Goal: Task Accomplishment & Management: Manage account settings

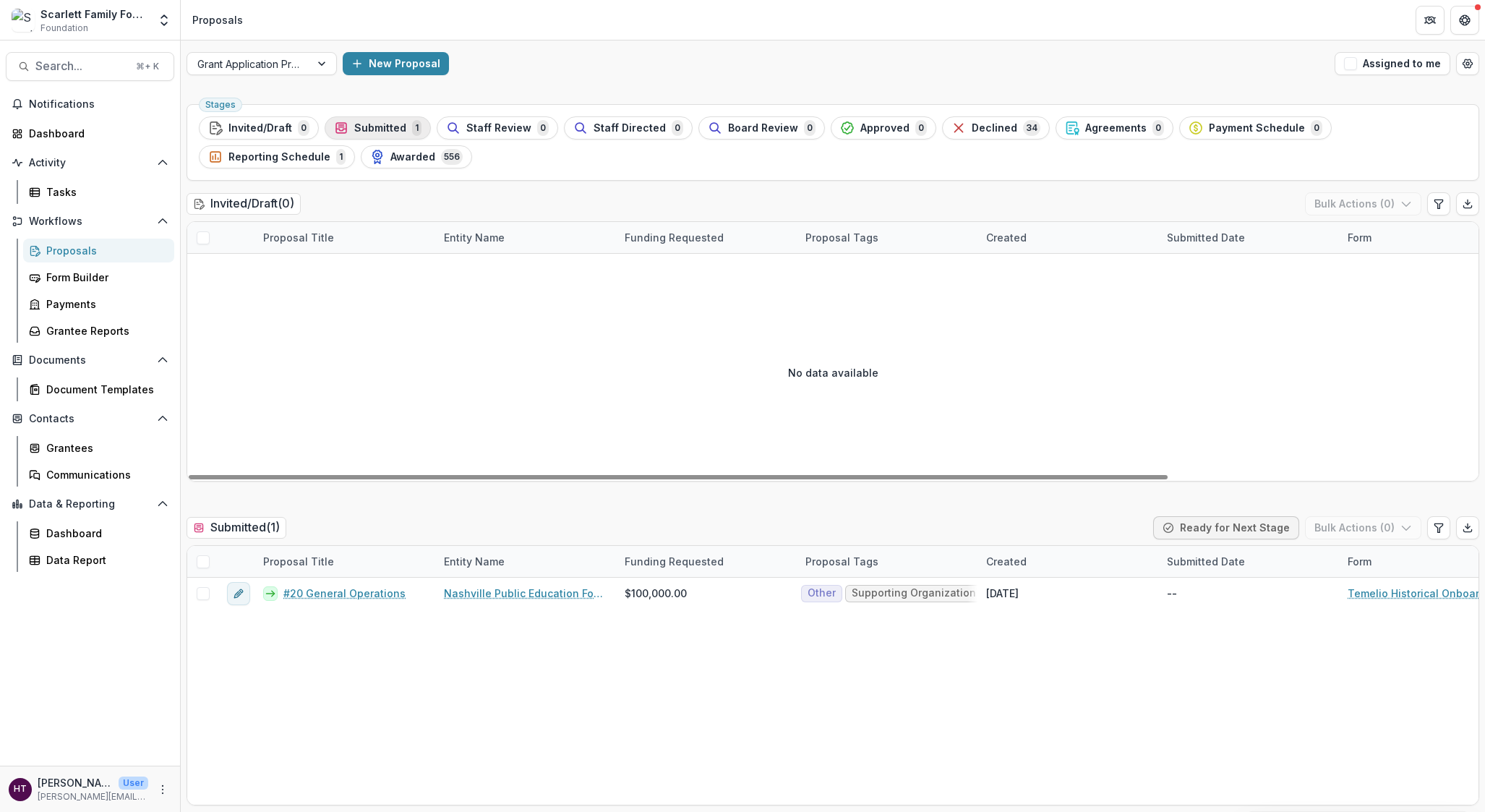
click at [369, 132] on span "Submitted" at bounding box center [380, 129] width 52 height 13
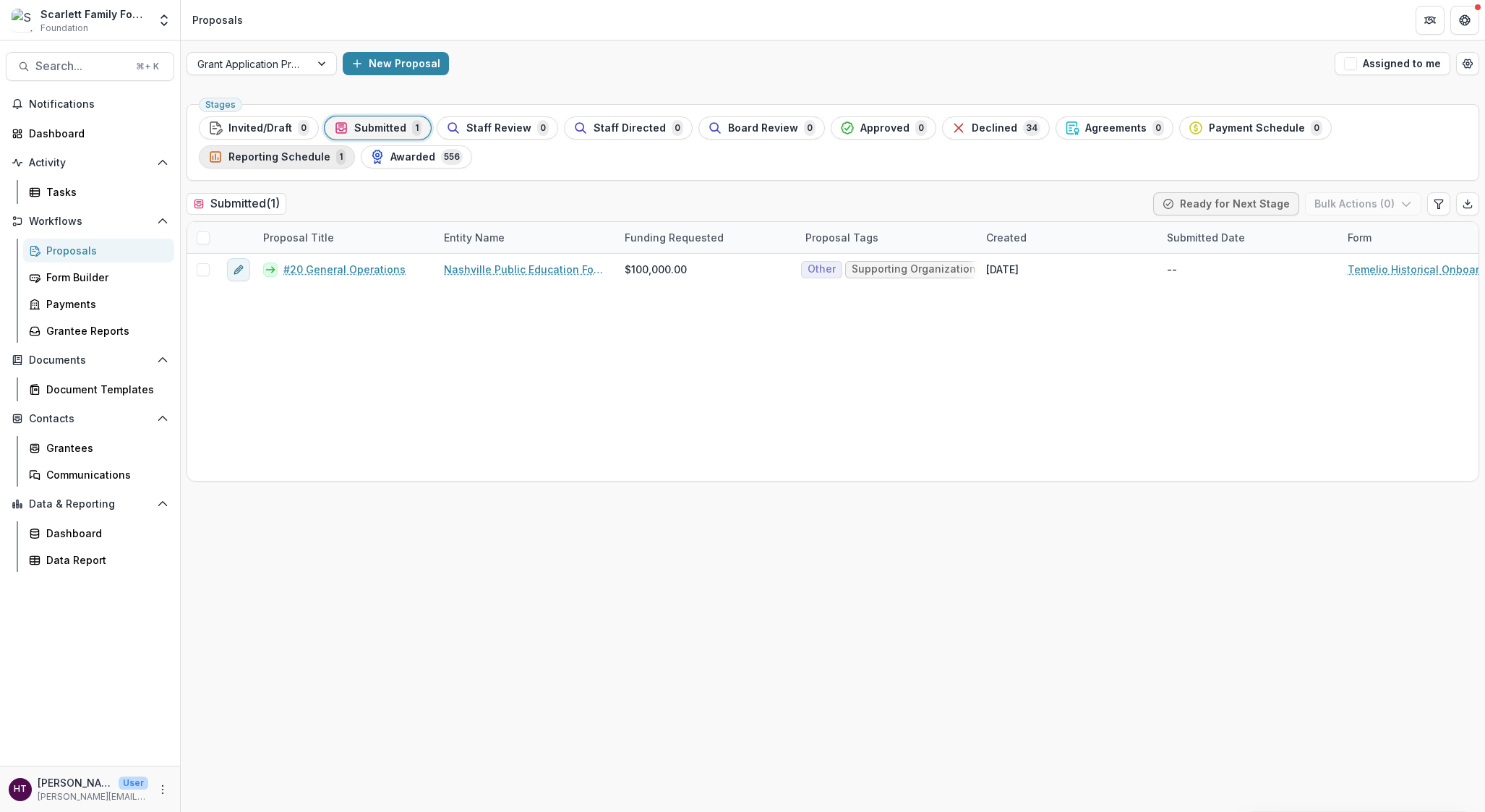
click at [330, 151] on span "Reporting Schedule" at bounding box center [279, 158] width 102 height 13
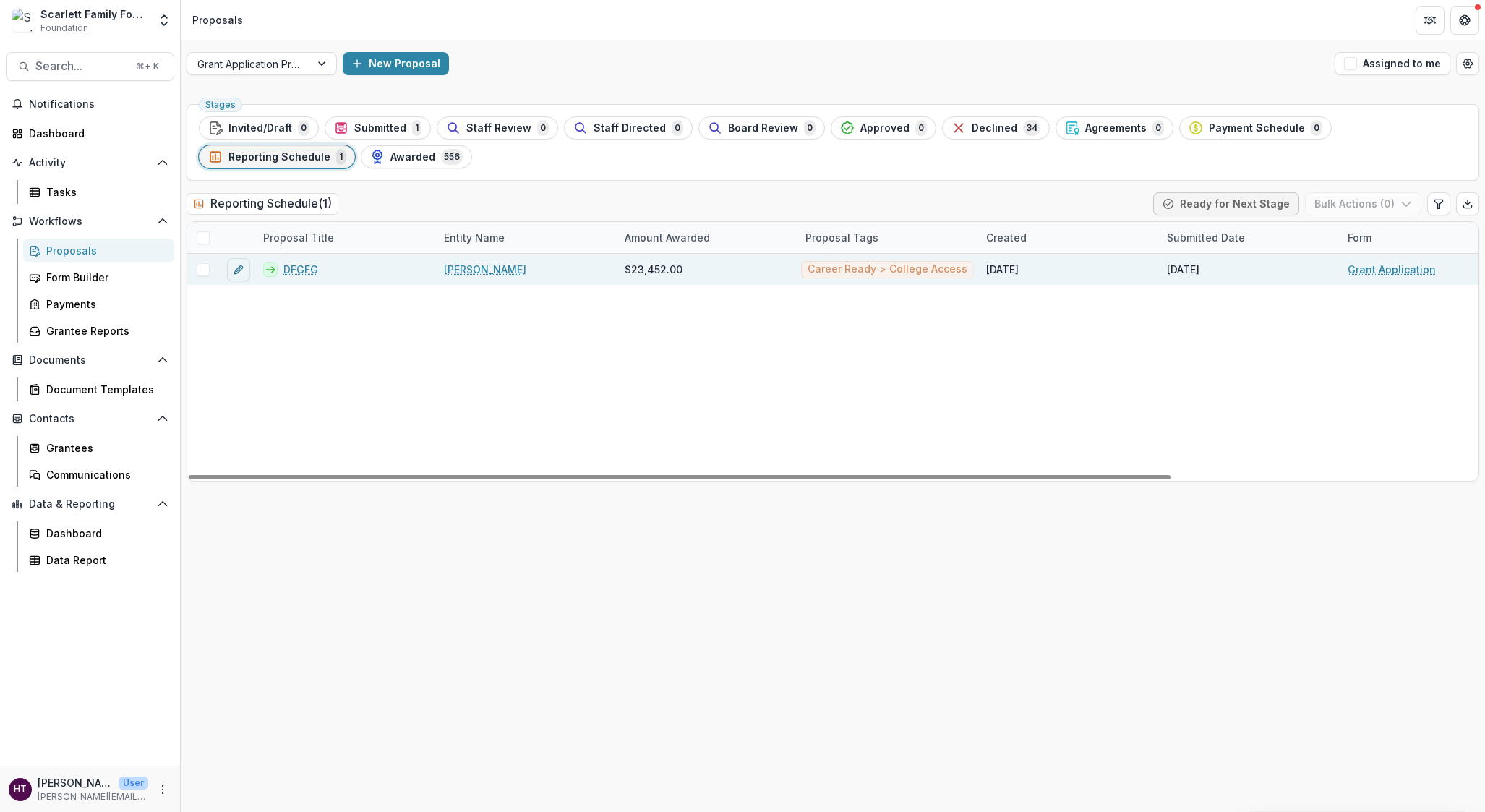
click at [301, 273] on link "DFGFG" at bounding box center [300, 269] width 35 height 15
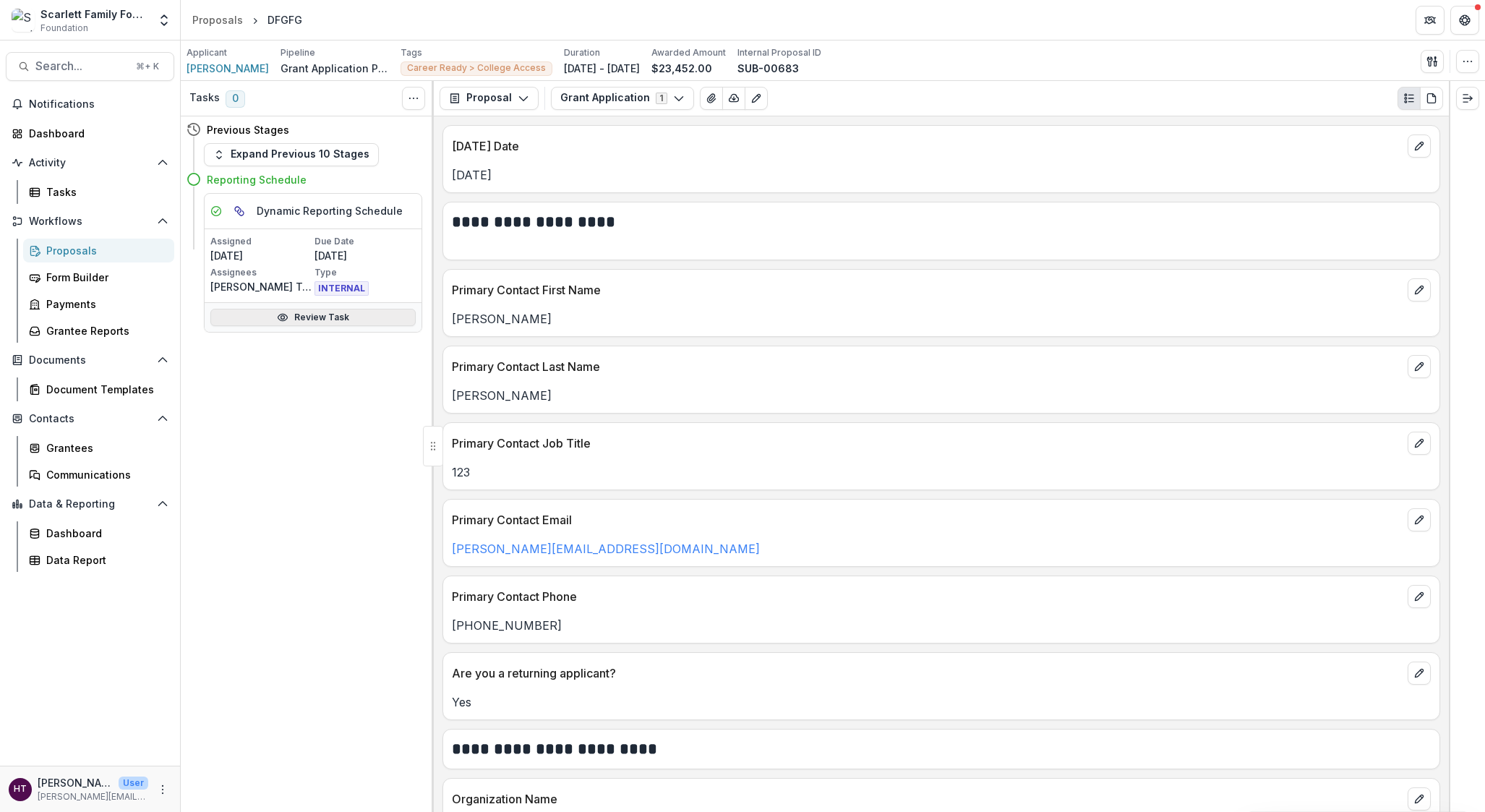
click at [325, 318] on link "Review Task" at bounding box center [313, 318] width 205 height 17
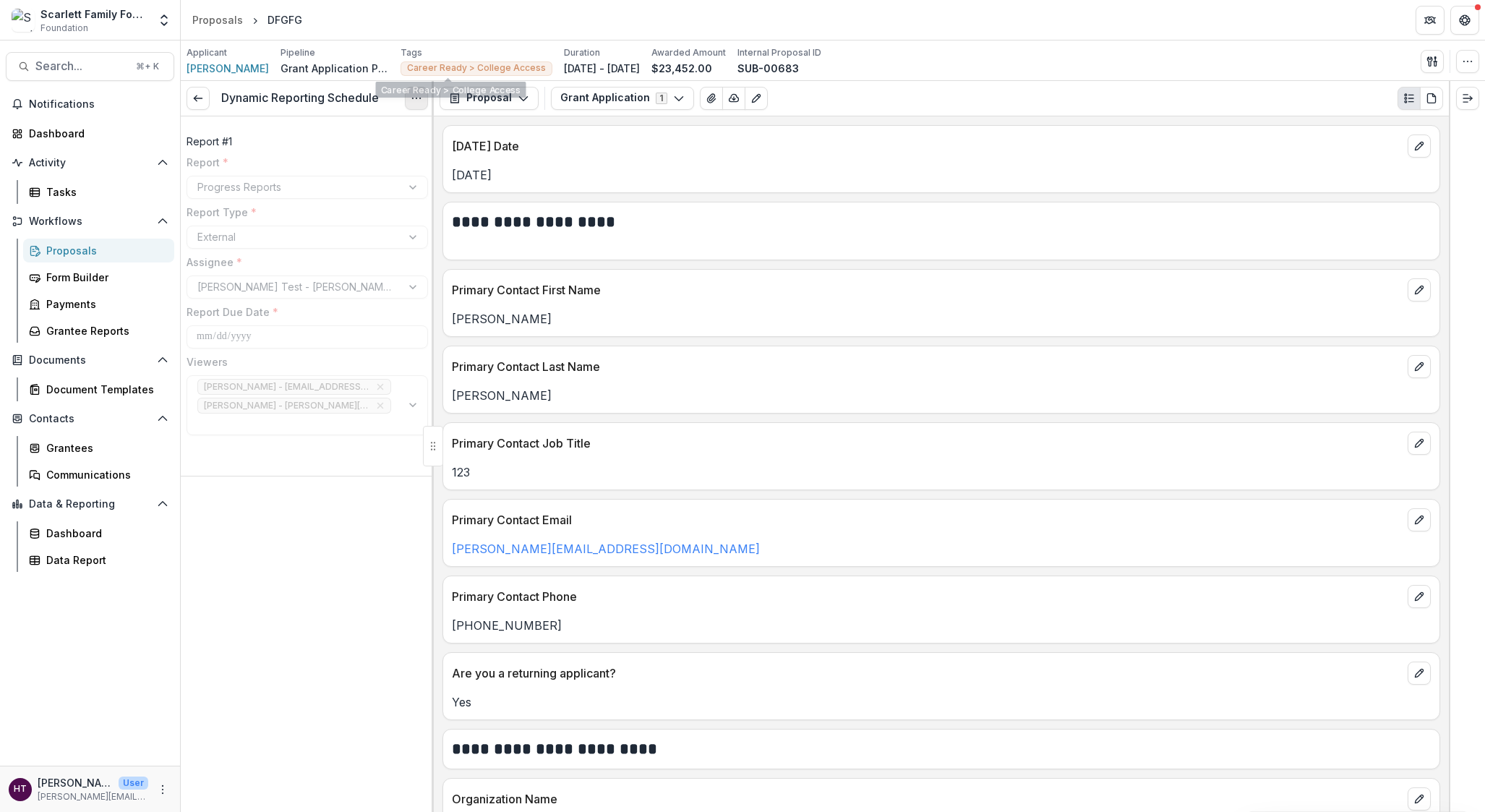
click at [415, 102] on icon "Options" at bounding box center [416, 98] width 12 height 12
click at [346, 136] on link "View task" at bounding box center [347, 131] width 155 height 24
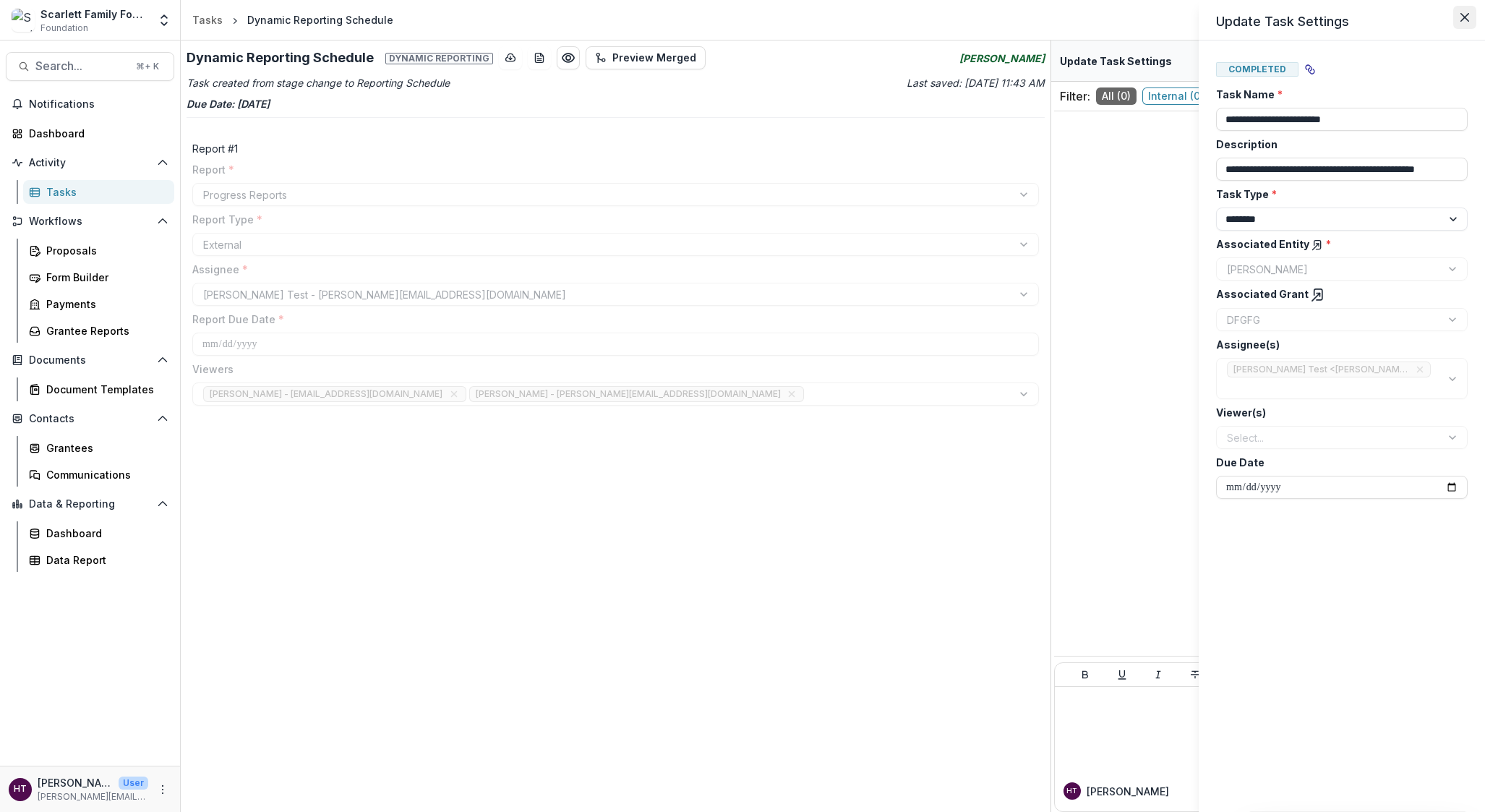
click at [1461, 17] on icon "Close" at bounding box center [1464, 17] width 9 height 9
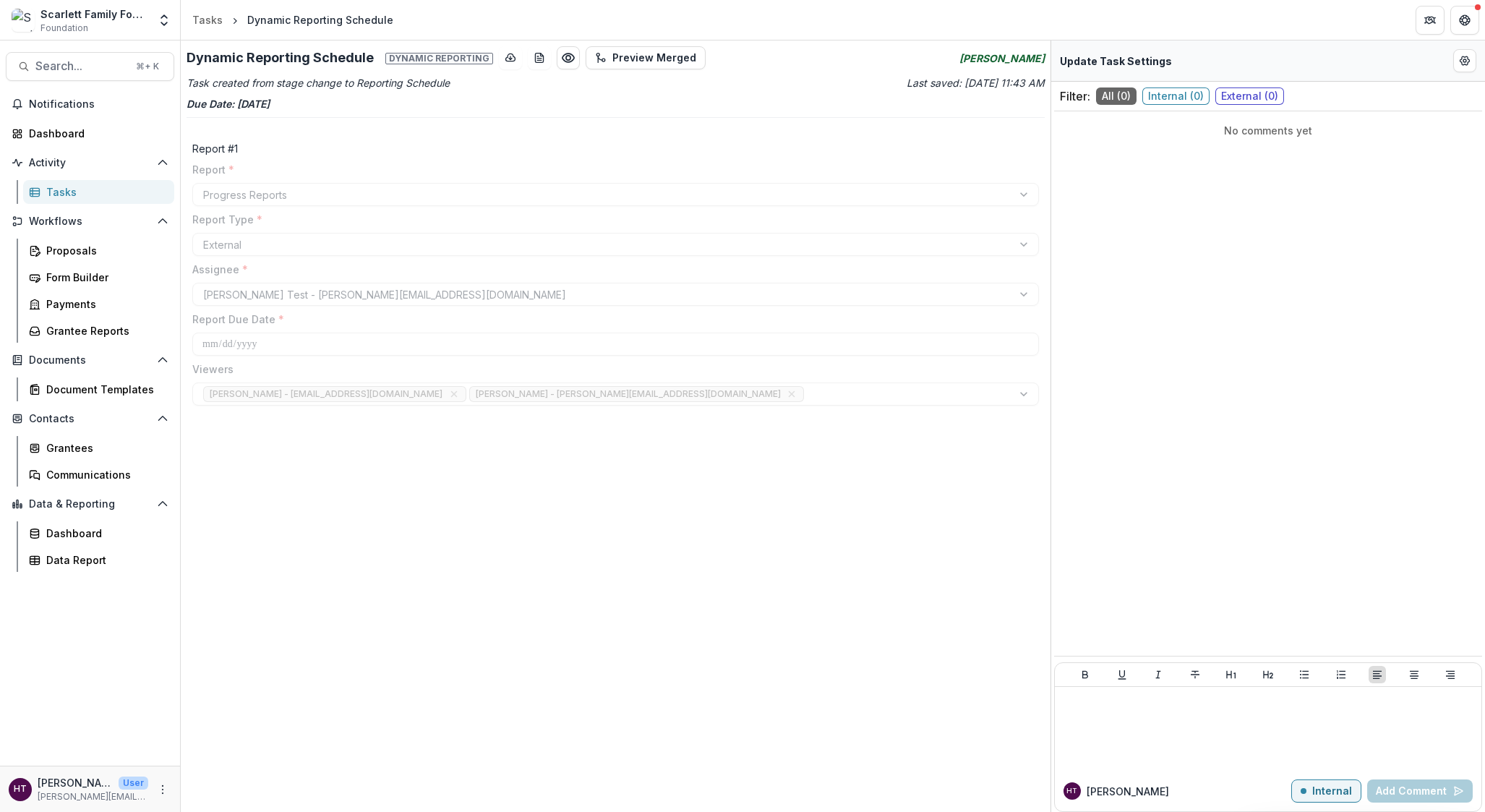
click at [60, 189] on div "Tasks" at bounding box center [105, 192] width 117 height 15
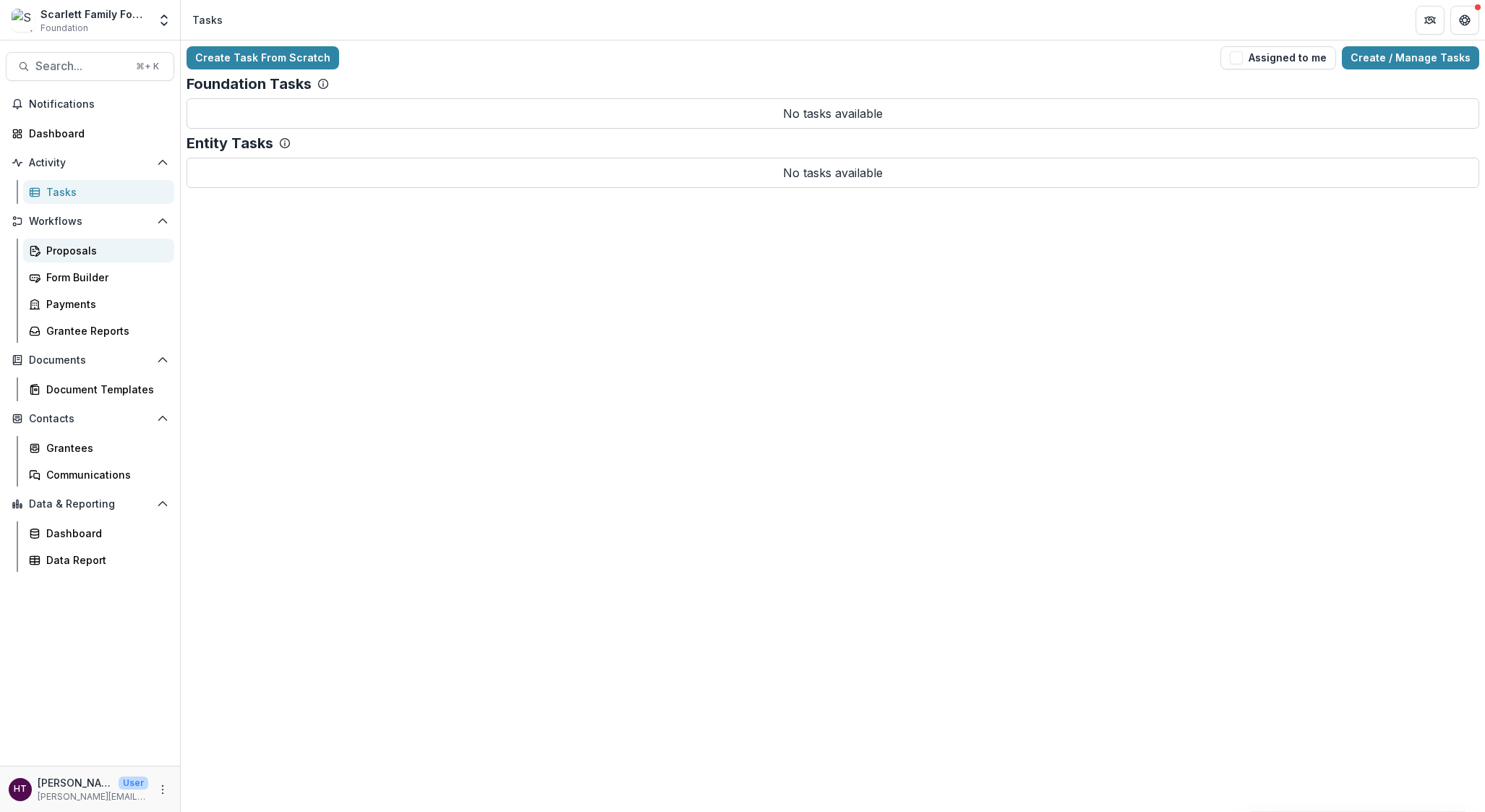
click at [70, 254] on div "Proposals" at bounding box center [105, 250] width 117 height 15
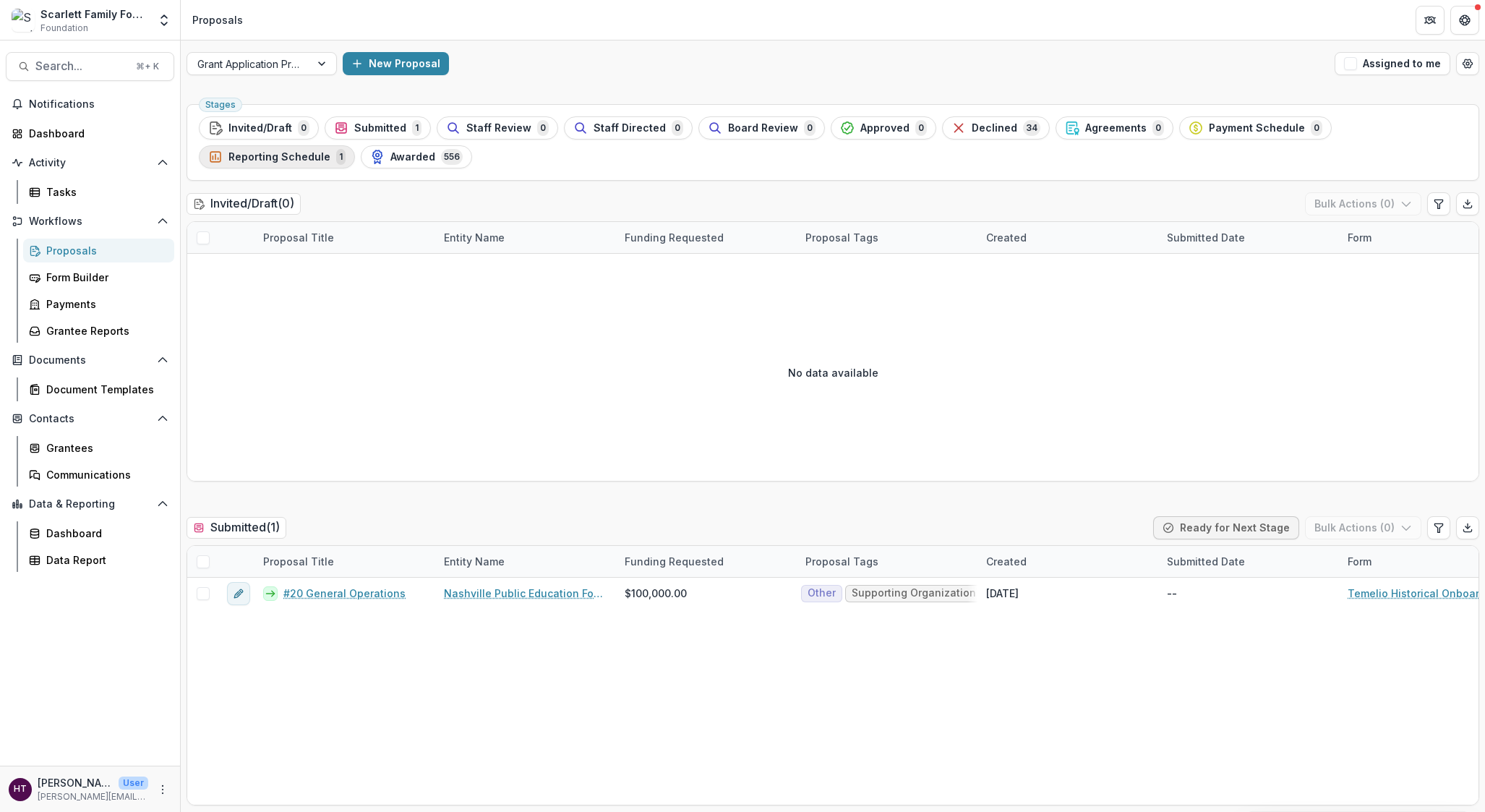
click at [330, 151] on span "Reporting Schedule" at bounding box center [279, 158] width 102 height 13
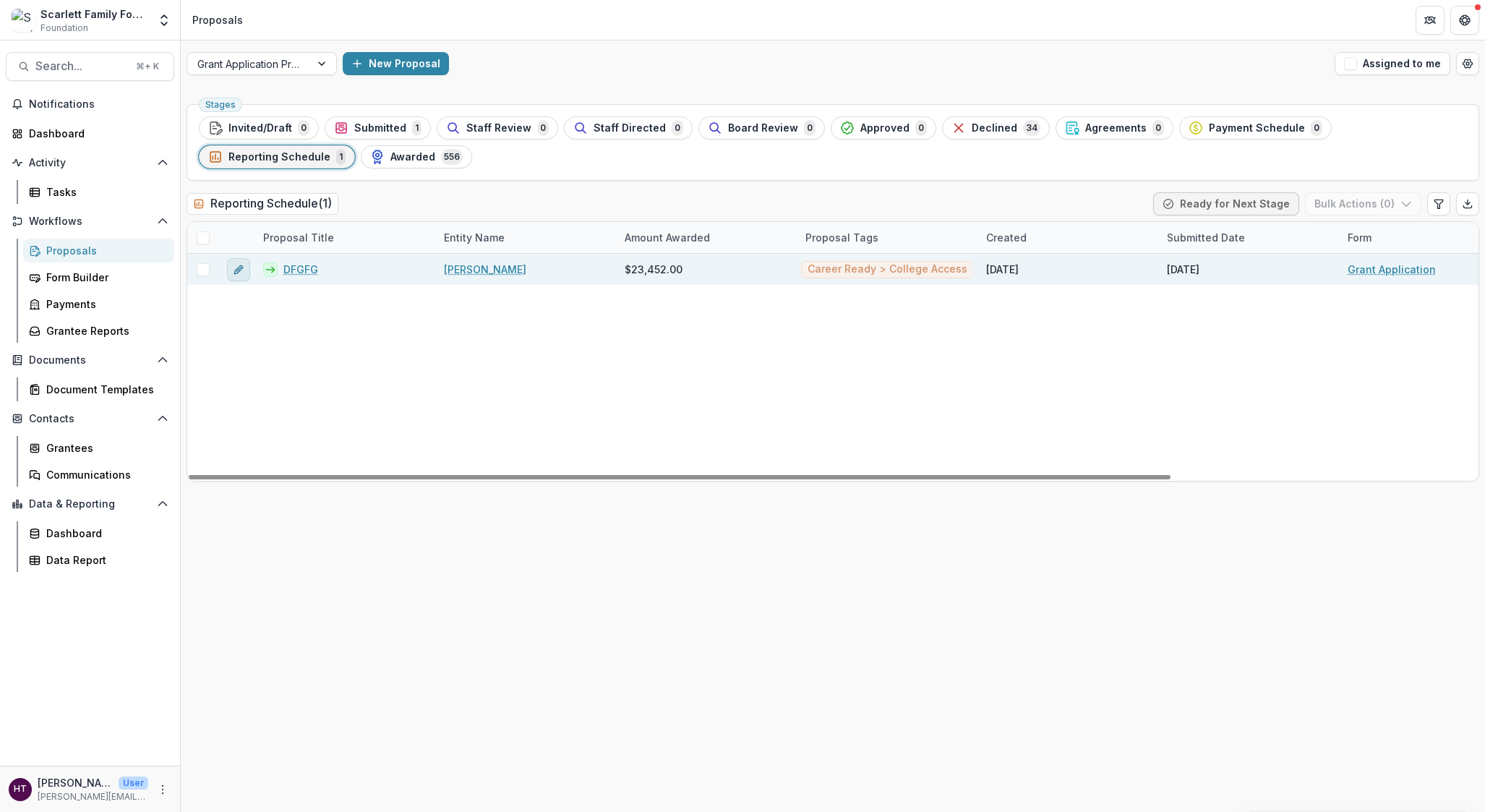
click at [240, 274] on icon "edit" at bounding box center [238, 270] width 12 height 12
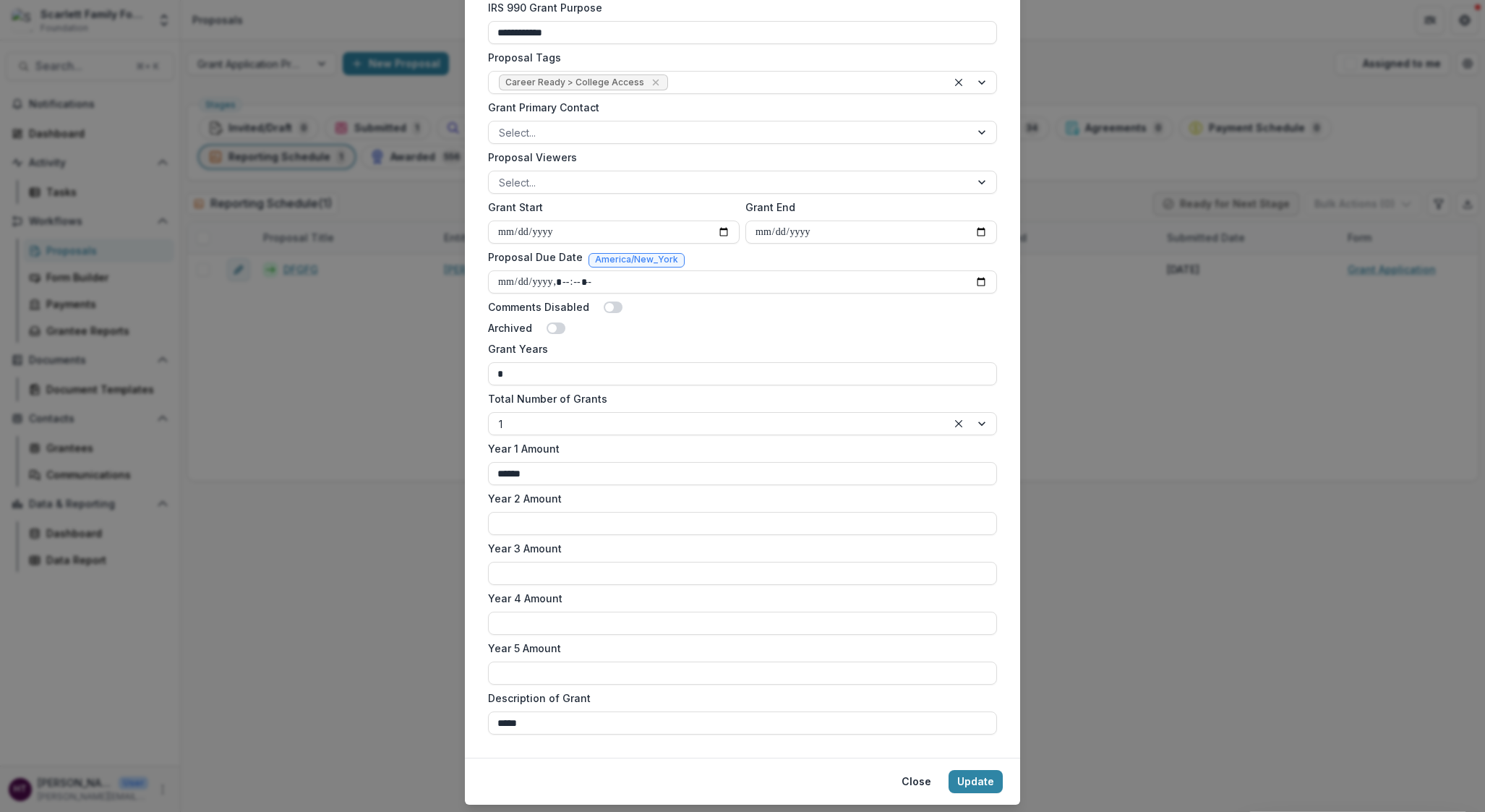
scroll to position [668, 0]
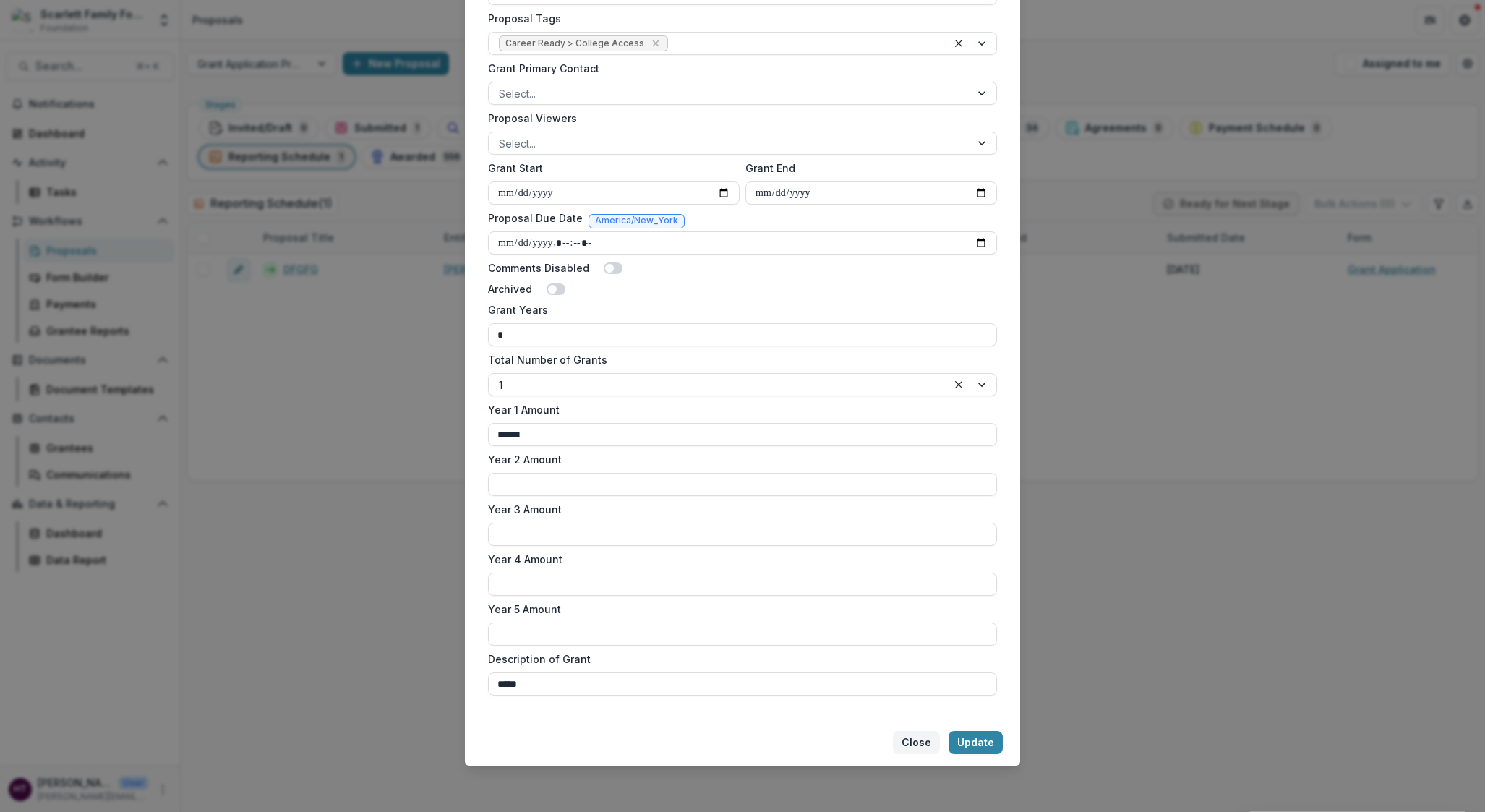
click at [920, 743] on button "Close" at bounding box center [916, 742] width 47 height 23
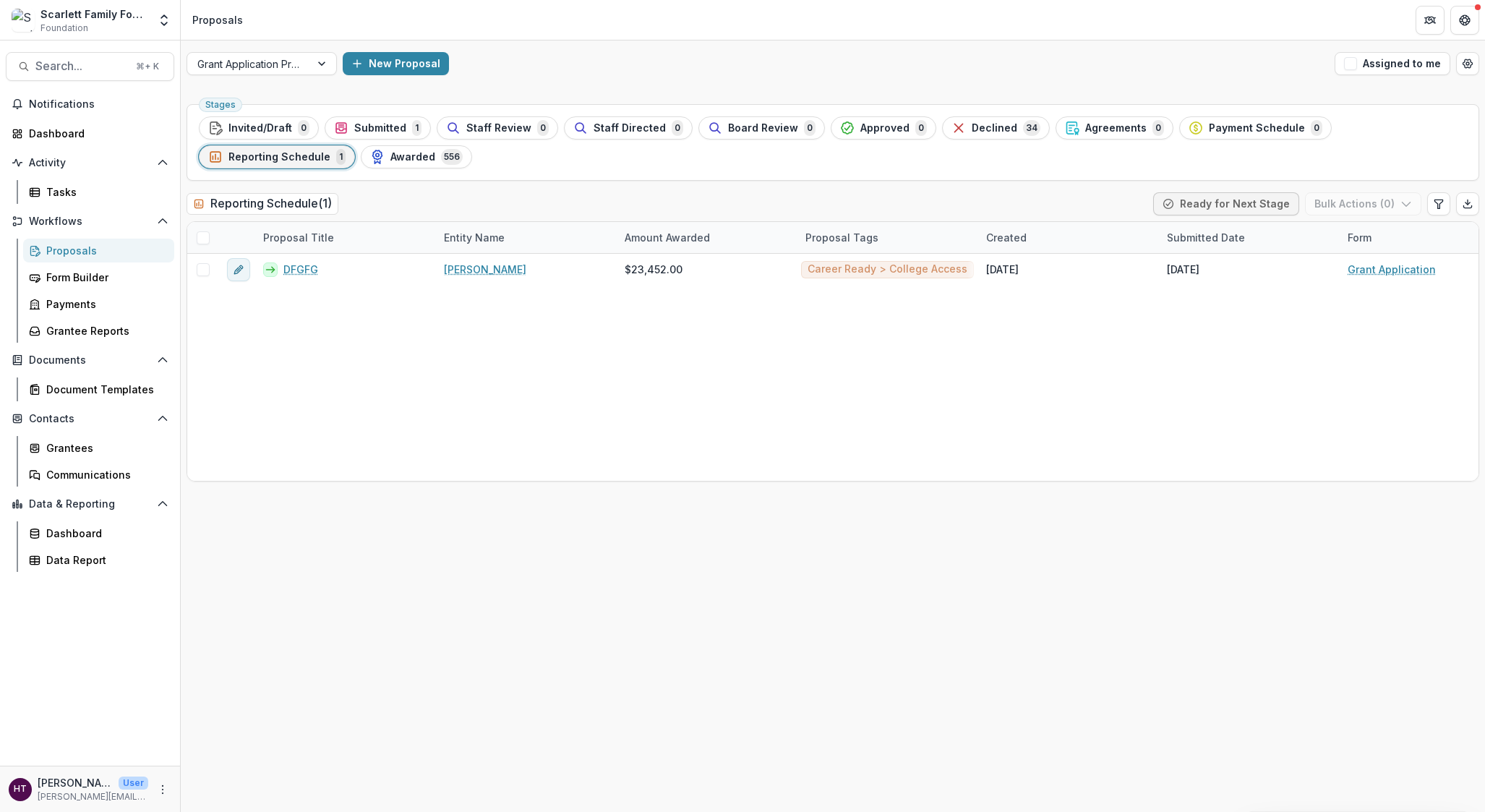
click at [66, 252] on div "Proposals" at bounding box center [105, 250] width 117 height 15
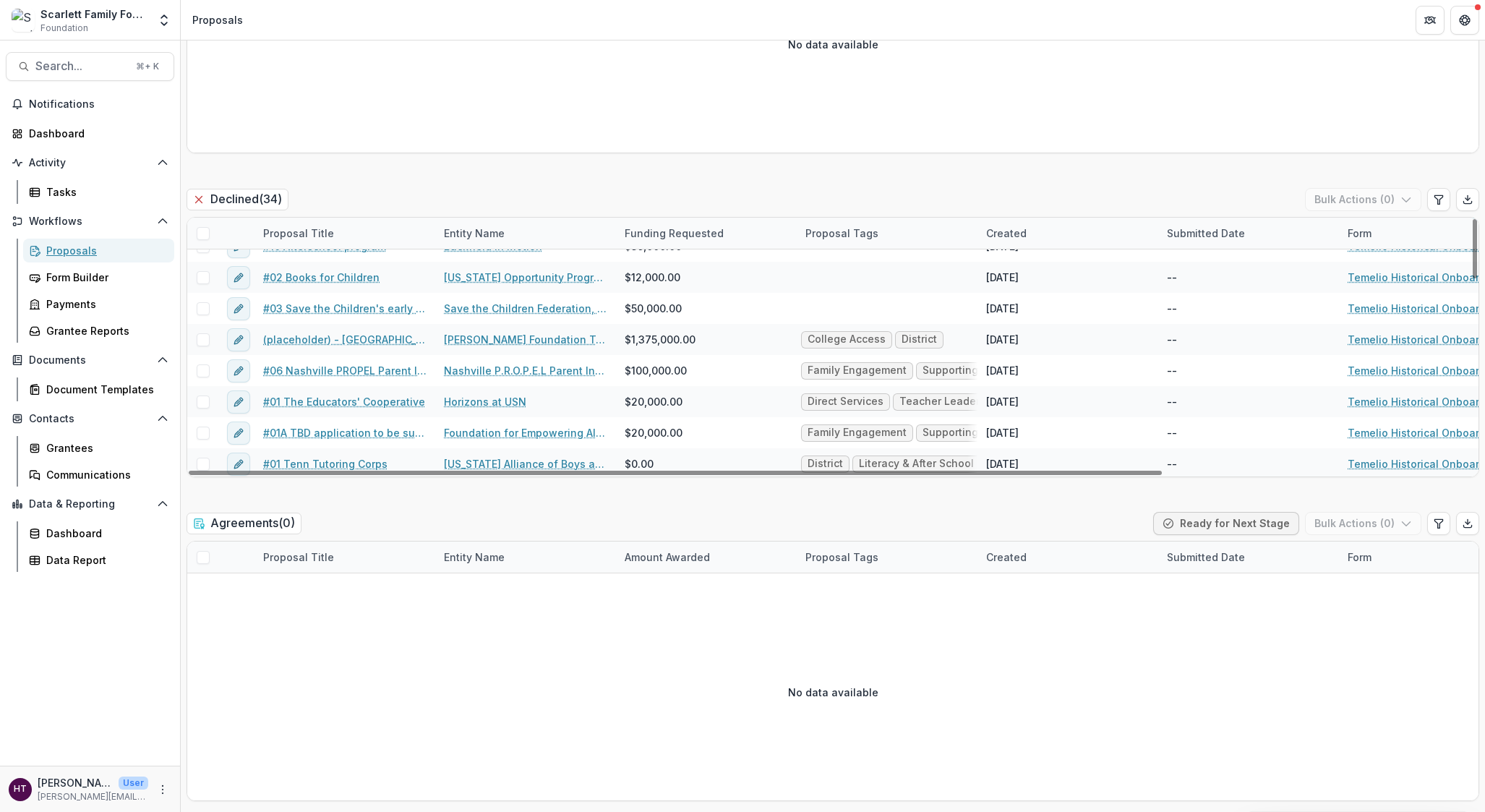
scroll to position [830, 0]
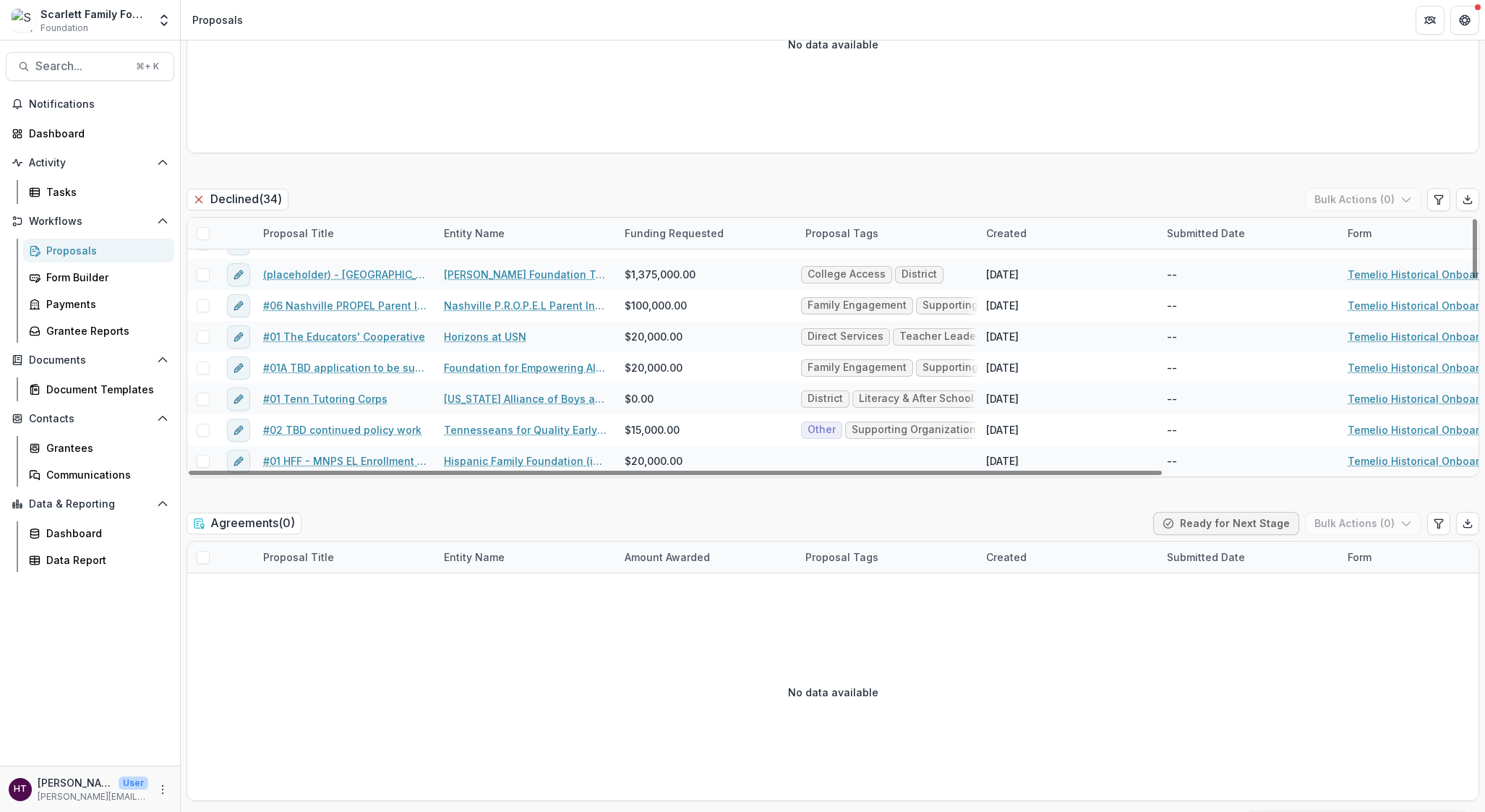
click at [353, 502] on div "Invited/Draft ( 0 ) Bulk Actions ( 0 ) Proposal Title Entity Name Funding Reque…" at bounding box center [833, 9] width 1293 height 3528
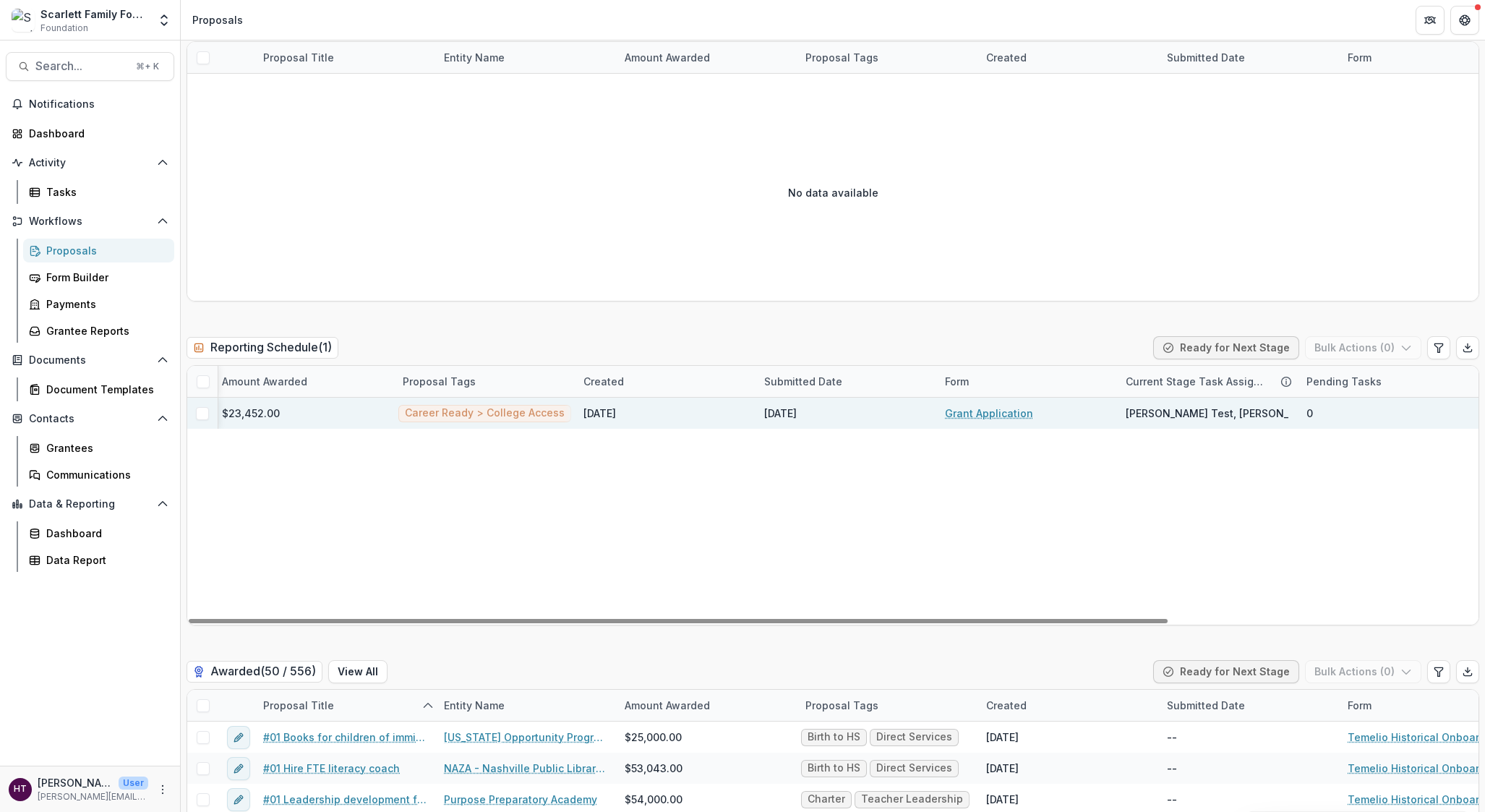
scroll to position [0, 0]
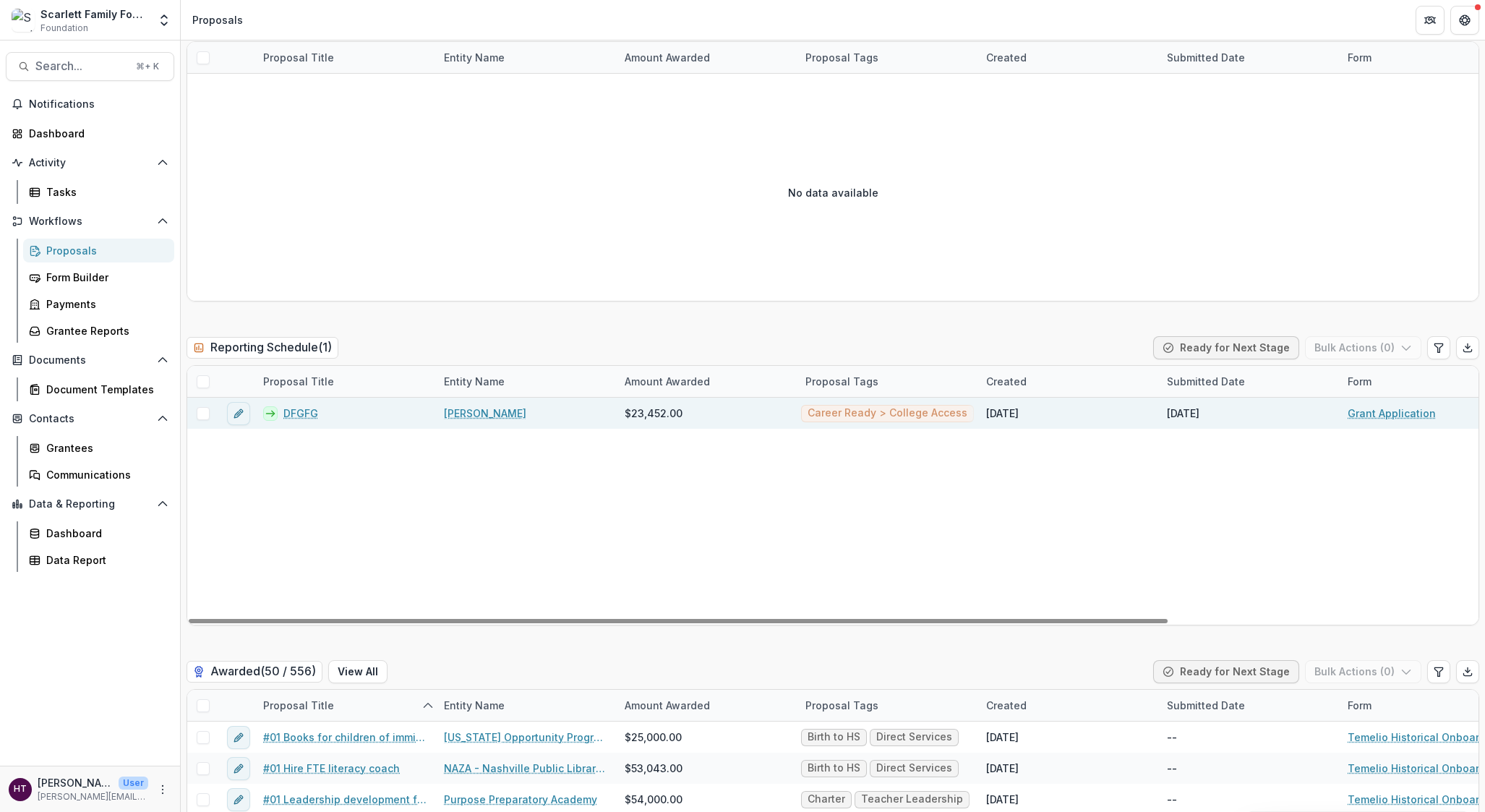
click at [204, 415] on span at bounding box center [203, 413] width 13 height 13
click at [1331, 358] on button "Bulk Actions ( 1 )" at bounding box center [1365, 347] width 114 height 23
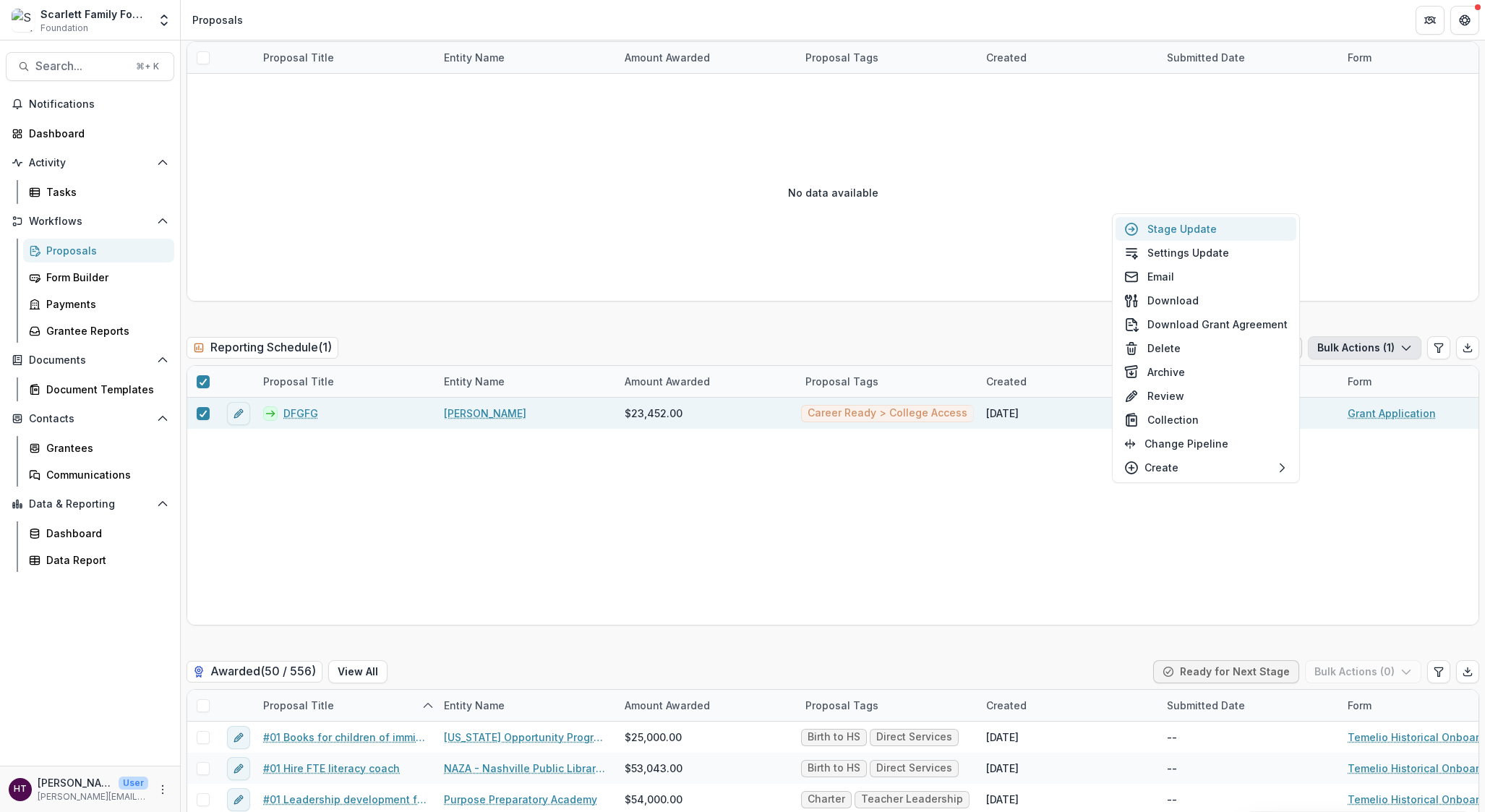
click at [1175, 231] on button "Stage Update" at bounding box center [1206, 229] width 181 height 24
select select "**********"
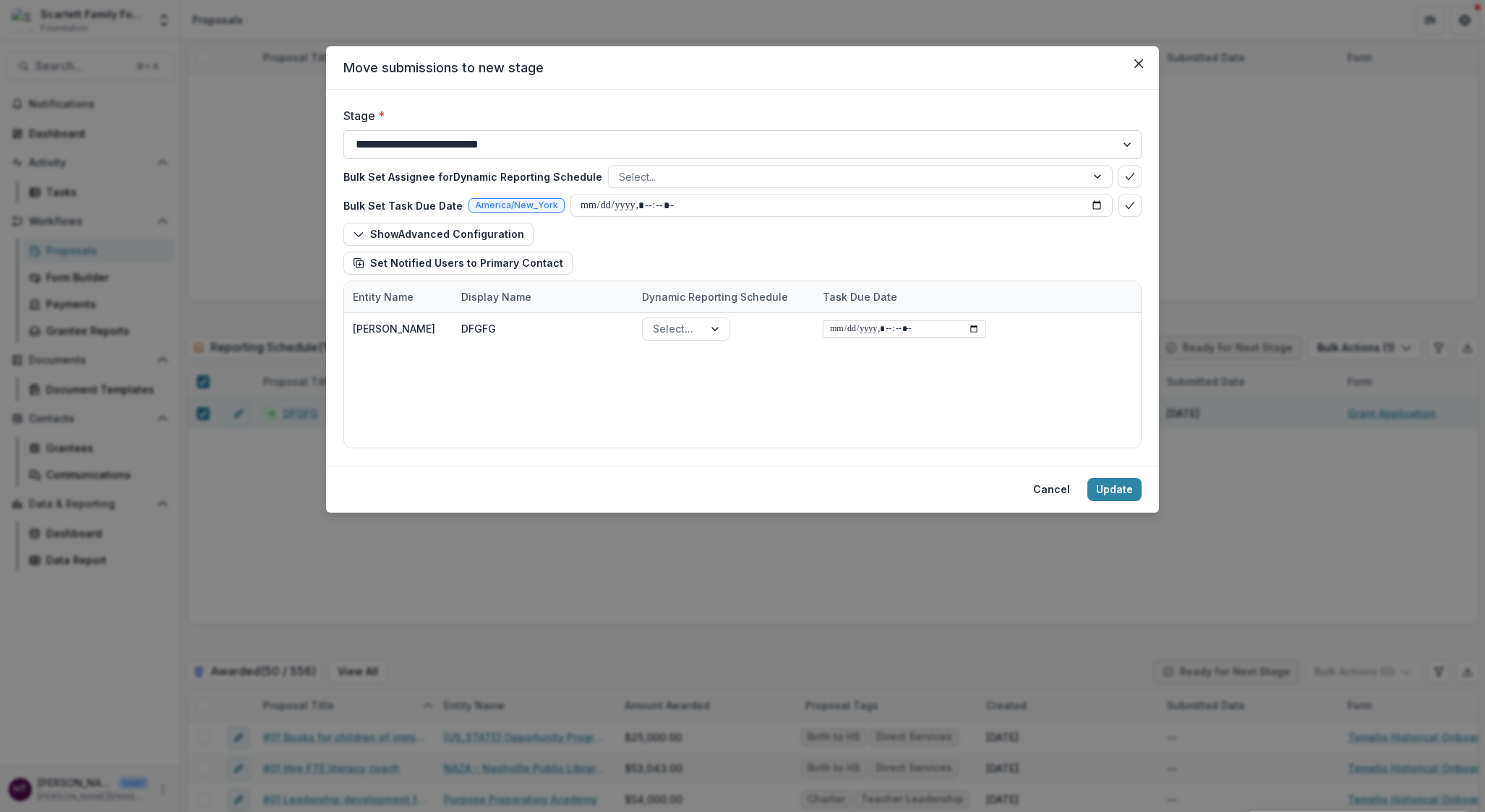
click at [438, 148] on select "**********" at bounding box center [743, 144] width 798 height 29
select select "*******"
click at [344, 130] on select "**********" at bounding box center [743, 144] width 798 height 29
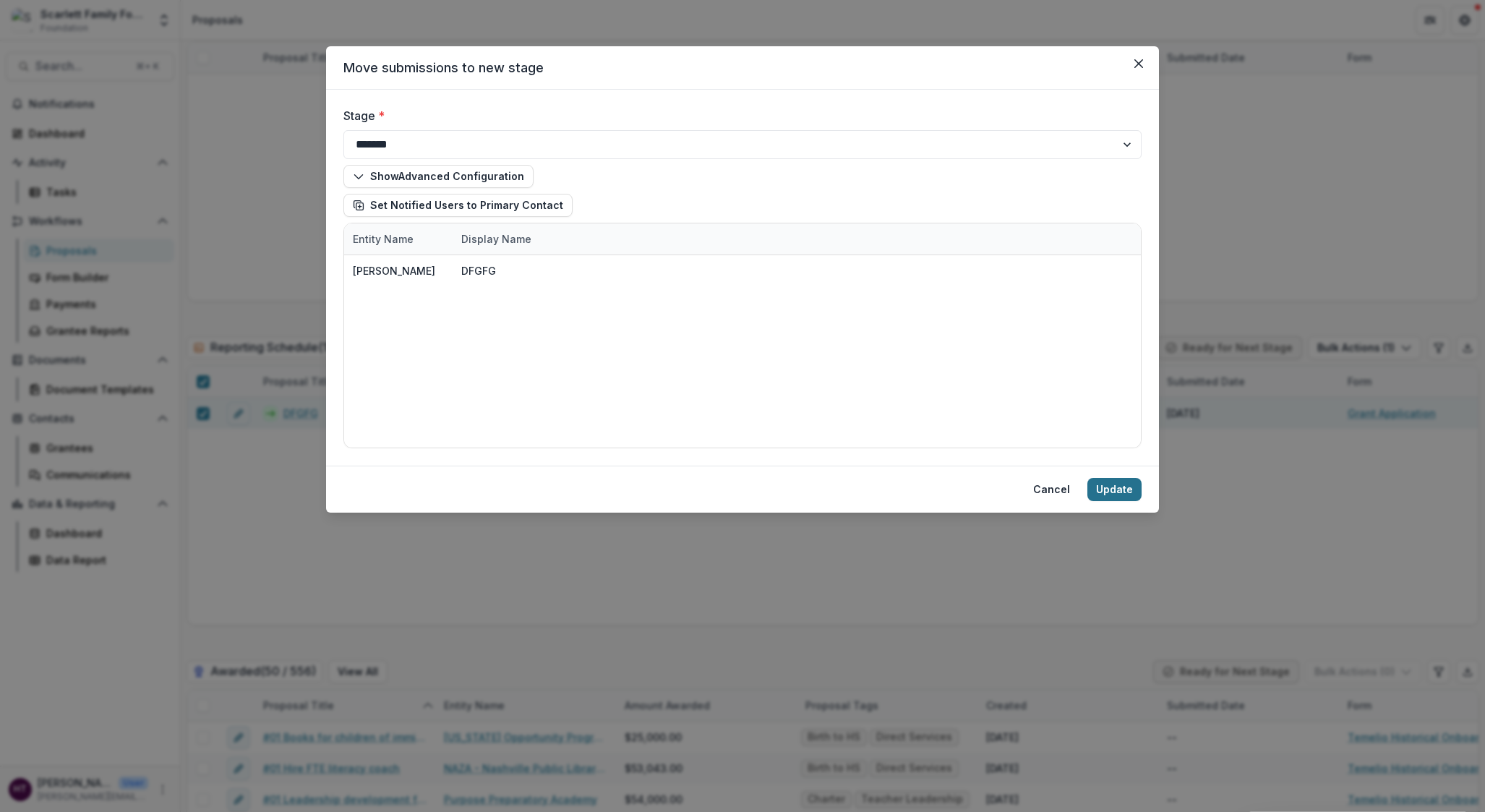
click at [1117, 485] on button "Update" at bounding box center [1114, 489] width 54 height 23
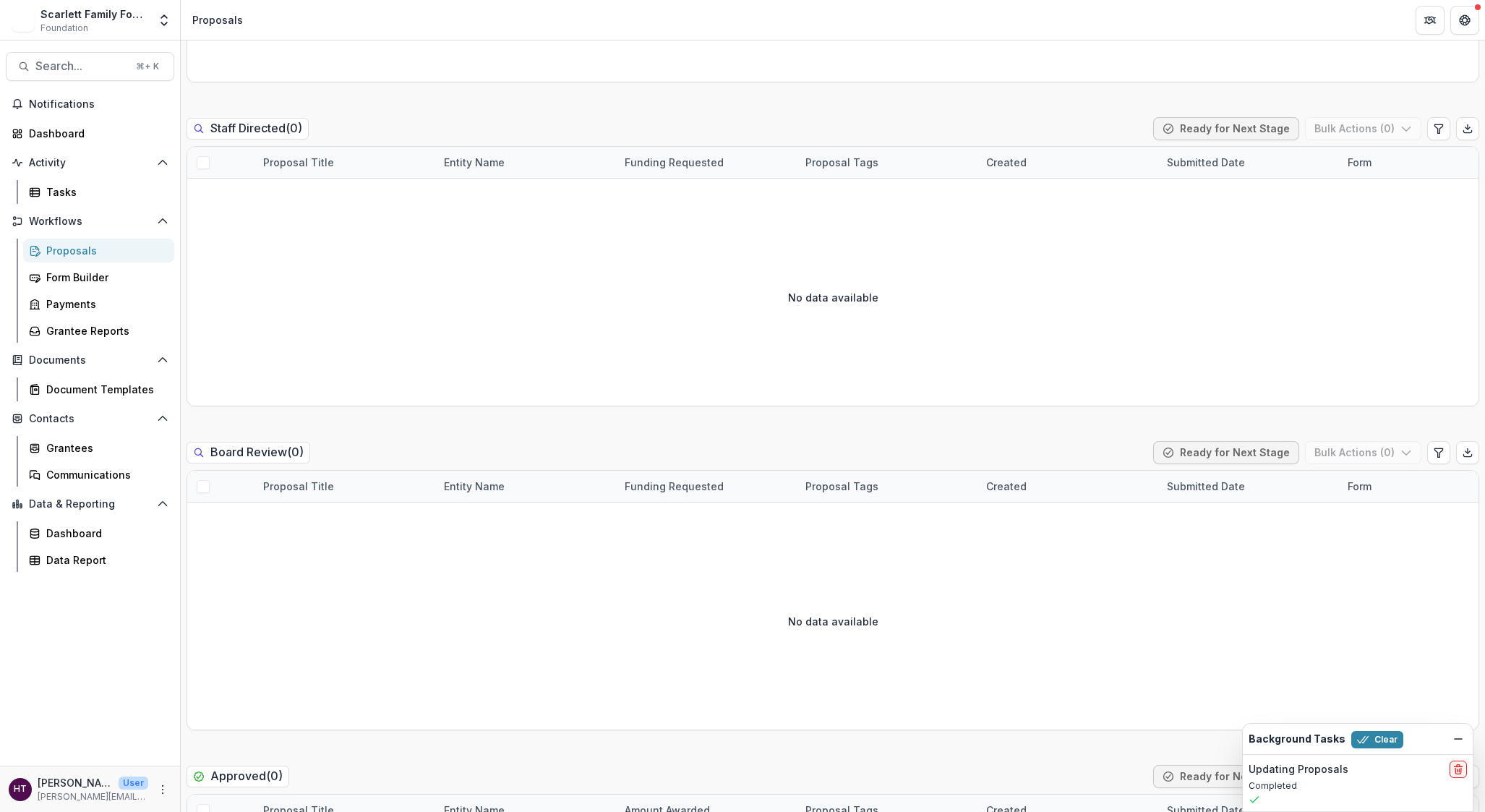
scroll to position [844, 0]
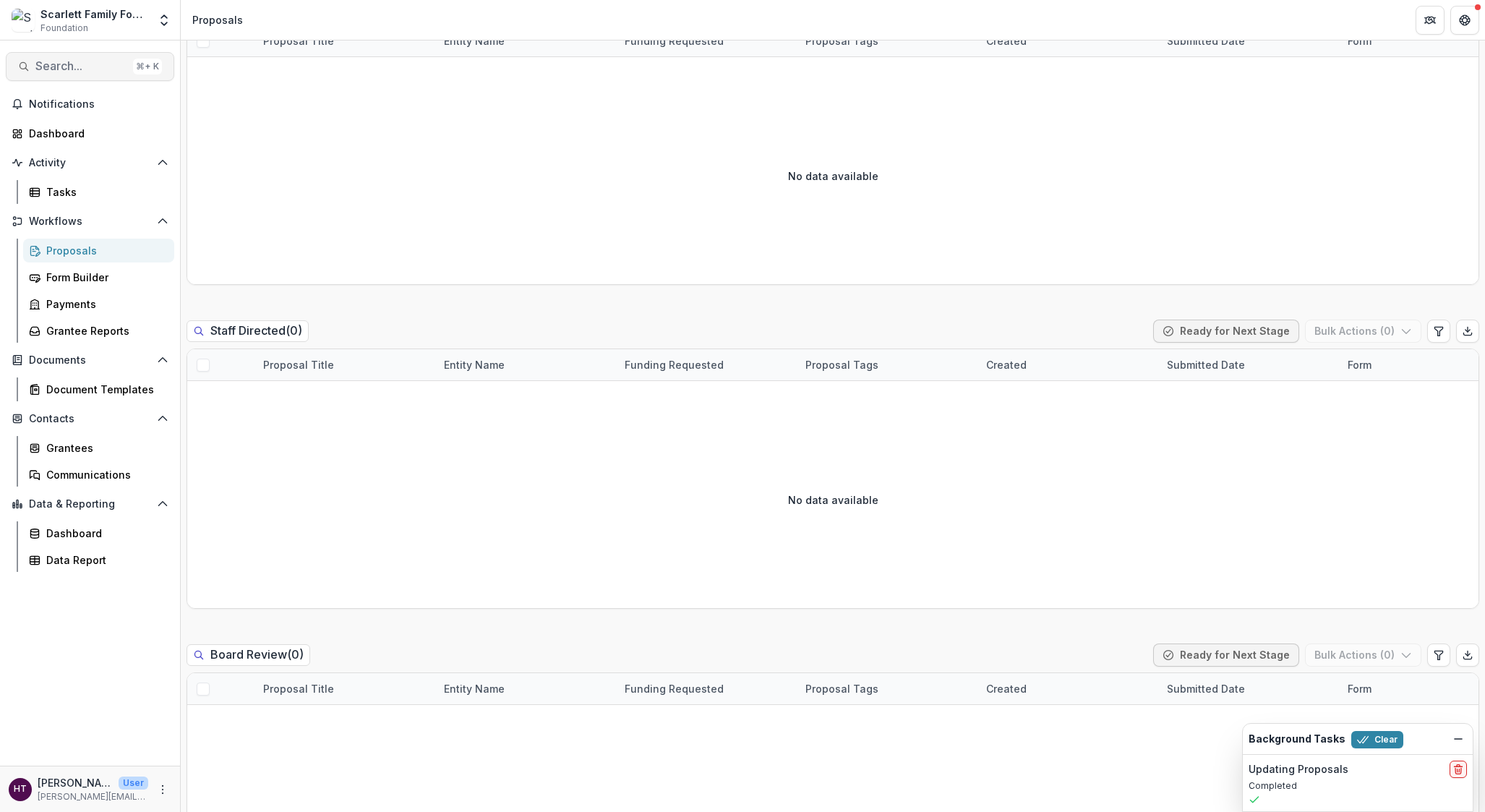
click at [77, 67] on span "Search..." at bounding box center [81, 65] width 91 height 13
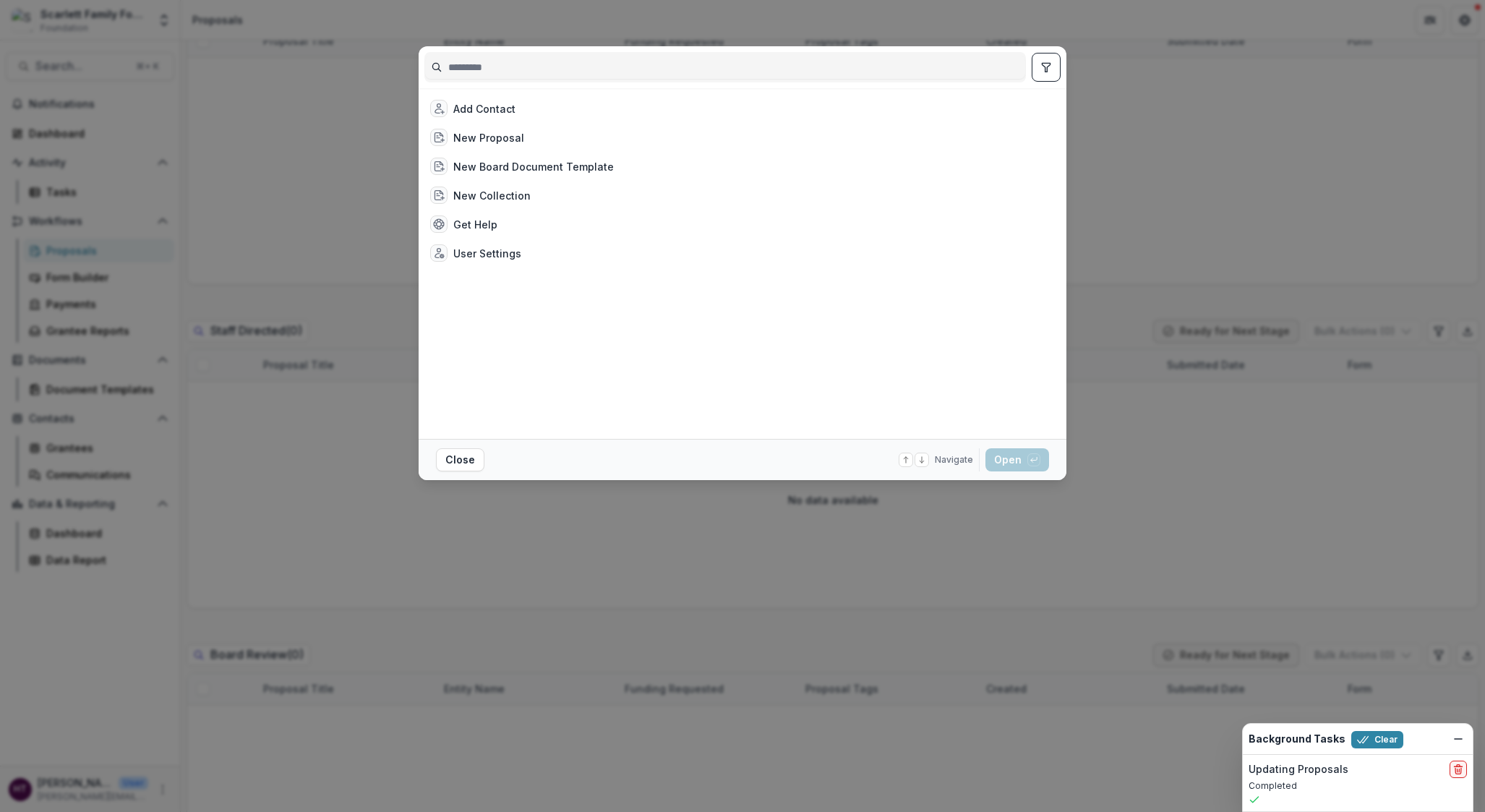
click at [1158, 214] on div "Add Contact New Proposal New Board Document Template New Collection Get Help Us…" at bounding box center [742, 406] width 1485 height 812
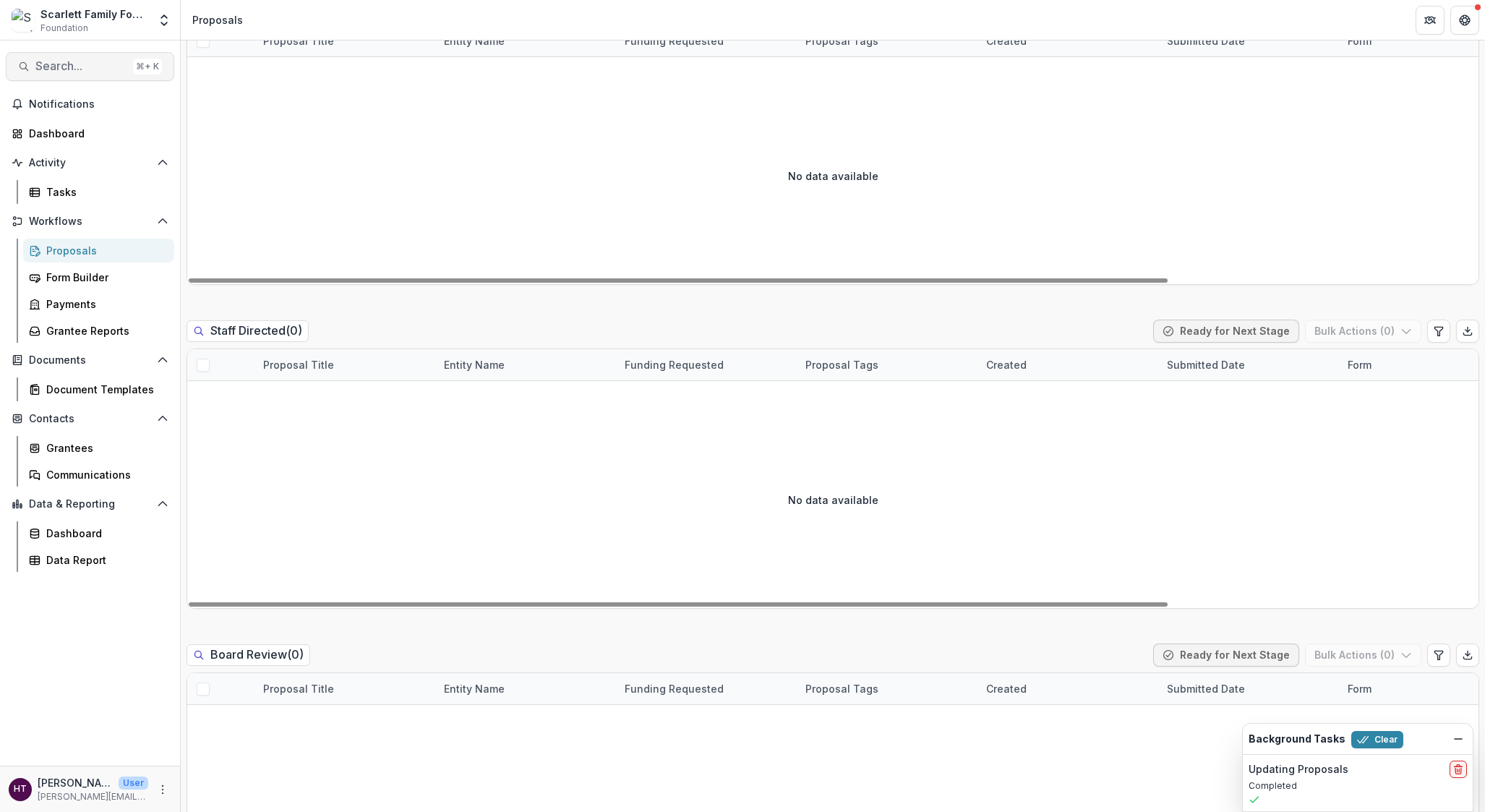
click at [50, 61] on span "Search..." at bounding box center [81, 65] width 91 height 13
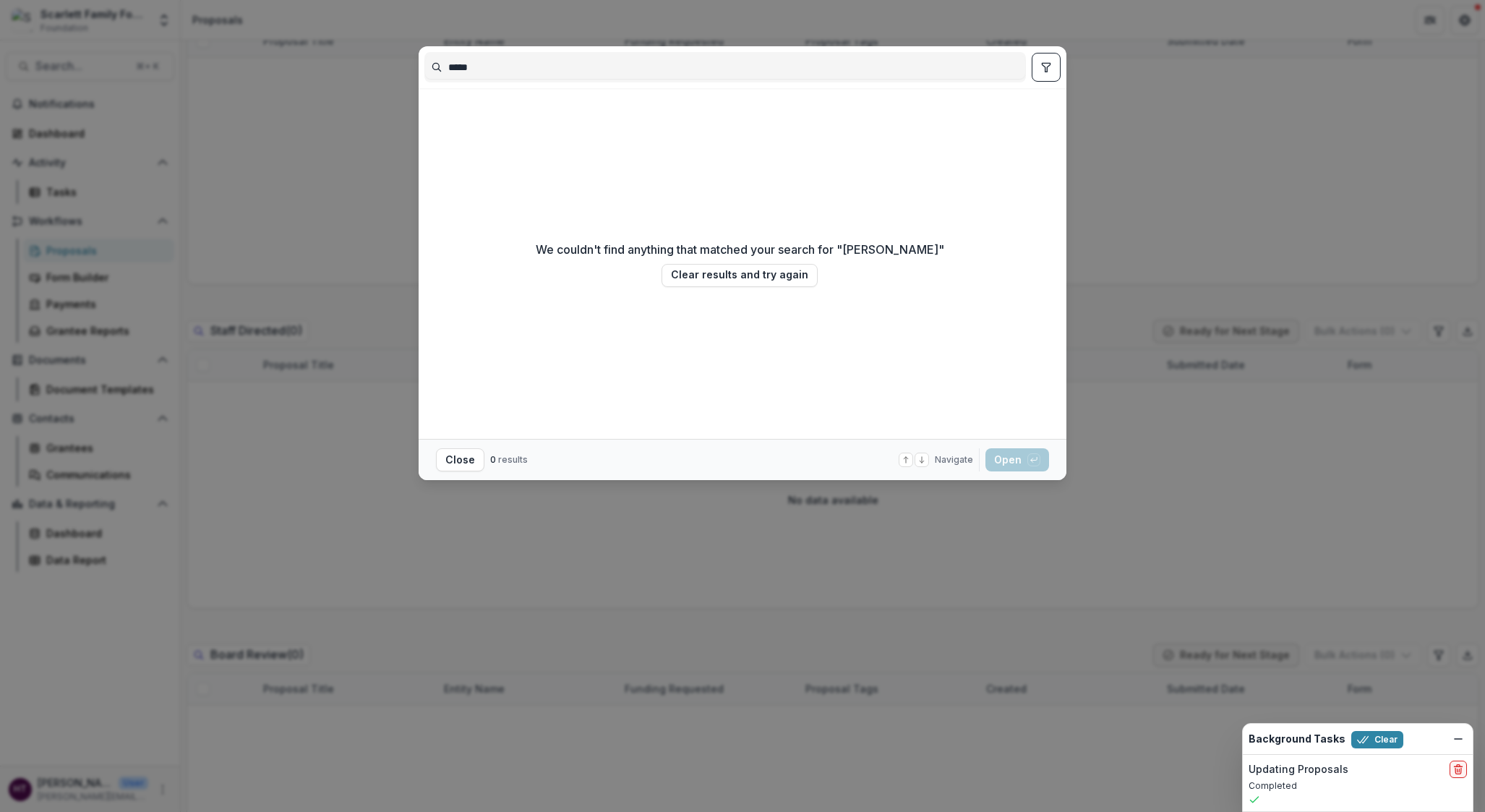
type input "*****"
click at [1119, 102] on div "***** We couldn't find anything that matched your search for " haley " Clear re…" at bounding box center [742, 406] width 1485 height 812
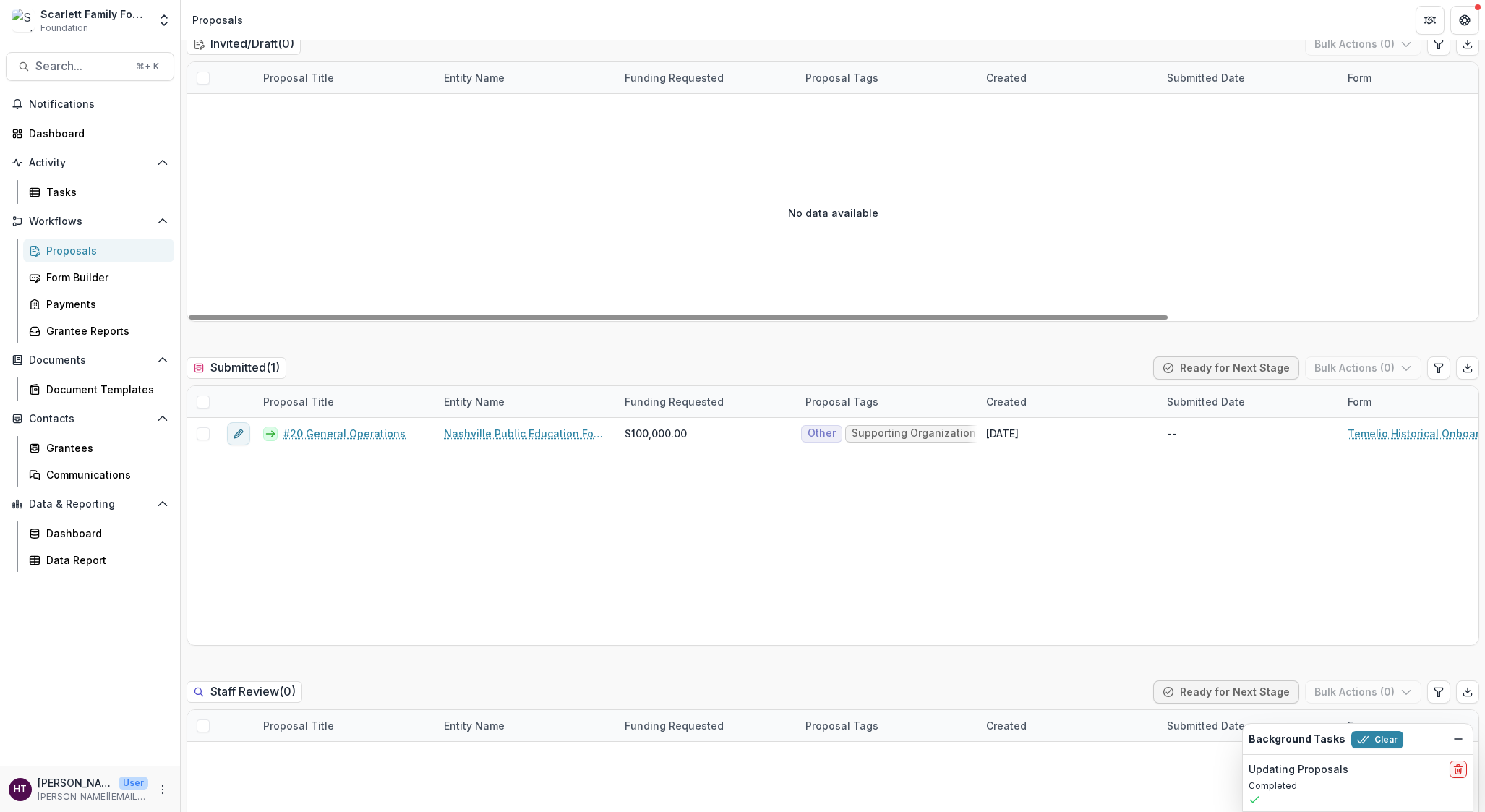
scroll to position [0, 0]
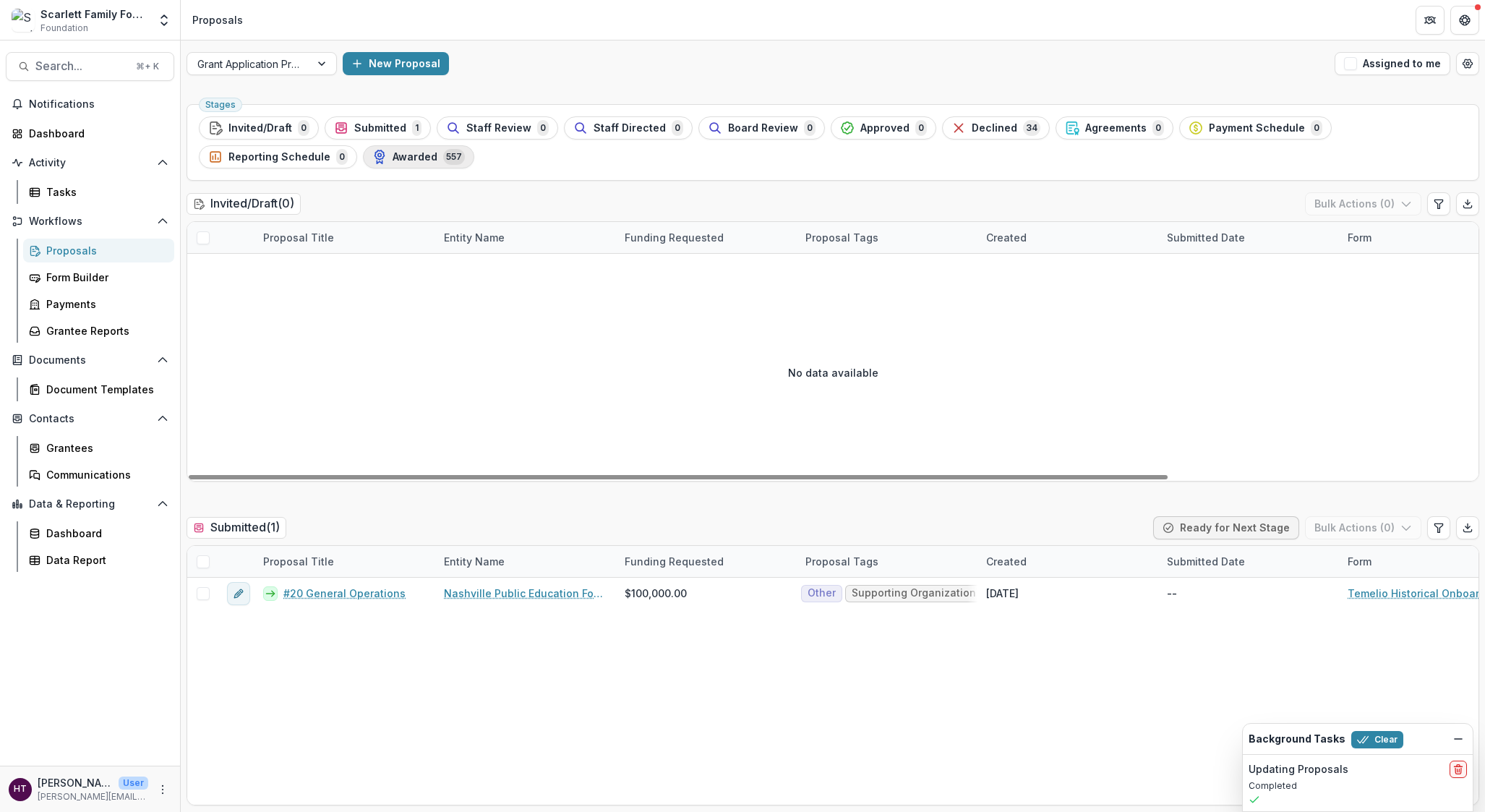
click at [393, 152] on span "Awarded" at bounding box center [415, 158] width 45 height 13
